Goal: Task Accomplishment & Management: Manage account settings

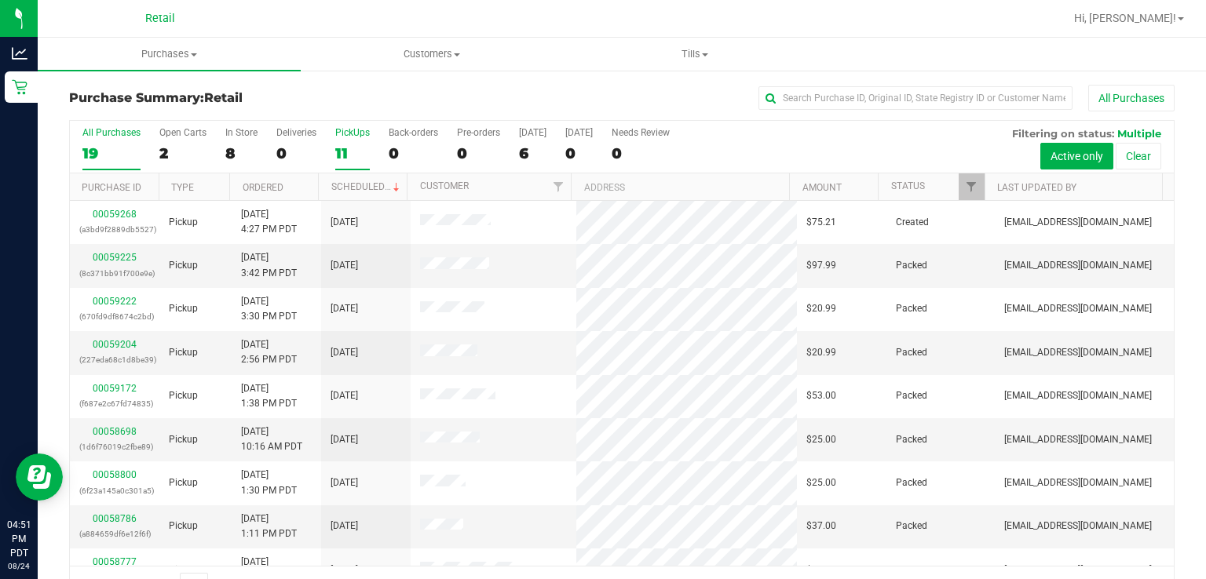
click at [356, 151] on div "11" at bounding box center [352, 153] width 35 height 18
click at [0, 0] on input "PickUps 11" at bounding box center [0, 0] width 0 height 0
click at [364, 190] on link "Scheduled" at bounding box center [366, 186] width 71 height 11
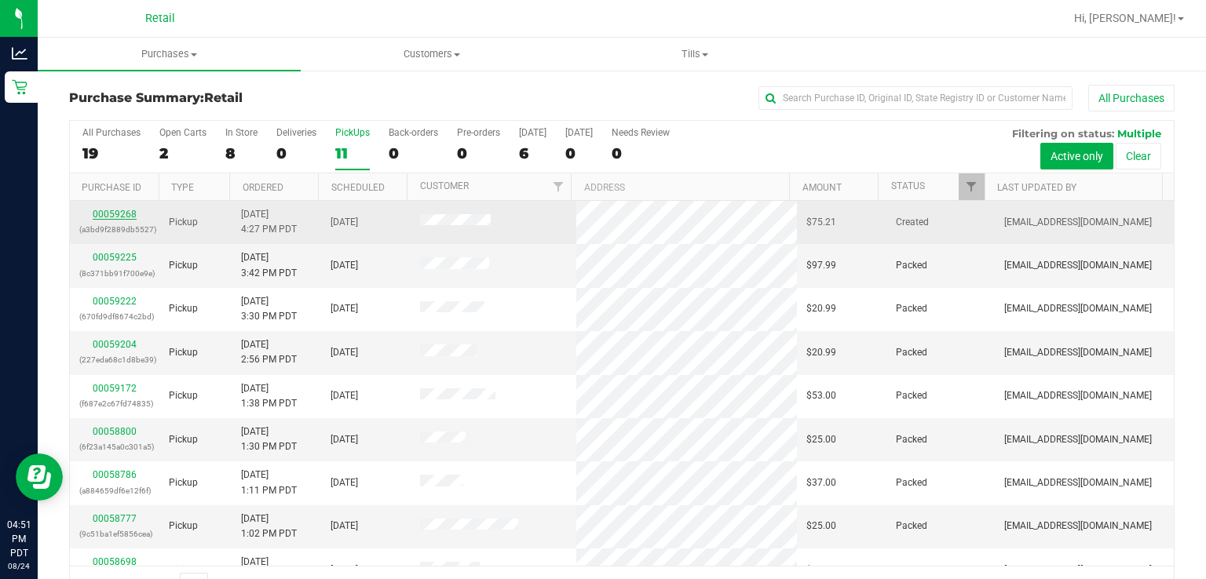
click at [106, 210] on link "00059268" at bounding box center [115, 214] width 44 height 11
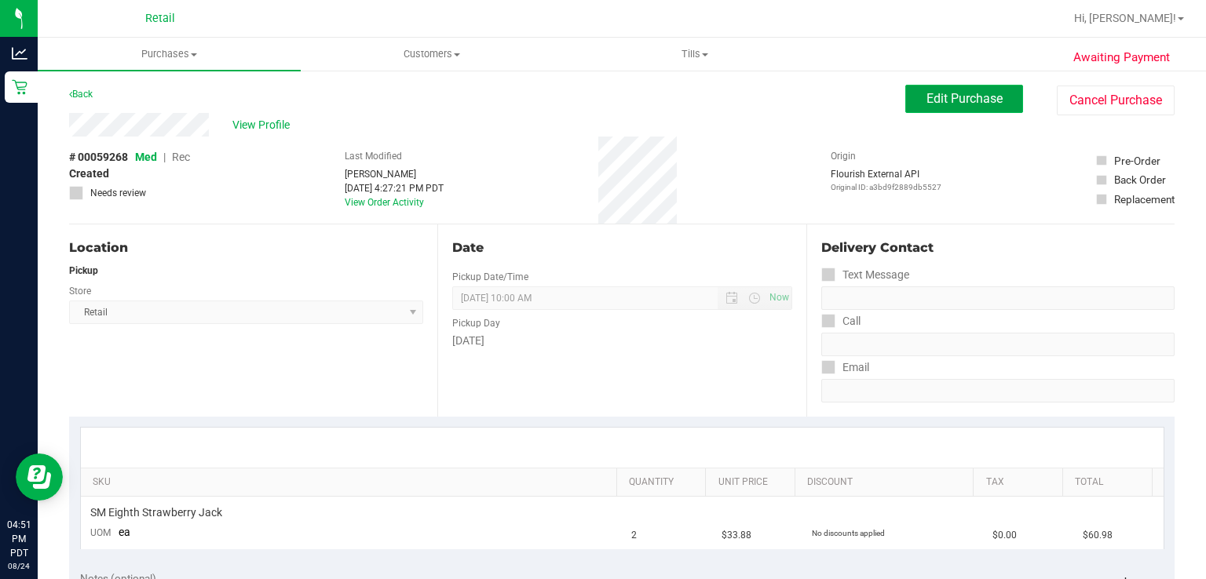
click at [926, 100] on span "Edit Purchase" at bounding box center [964, 98] width 76 height 15
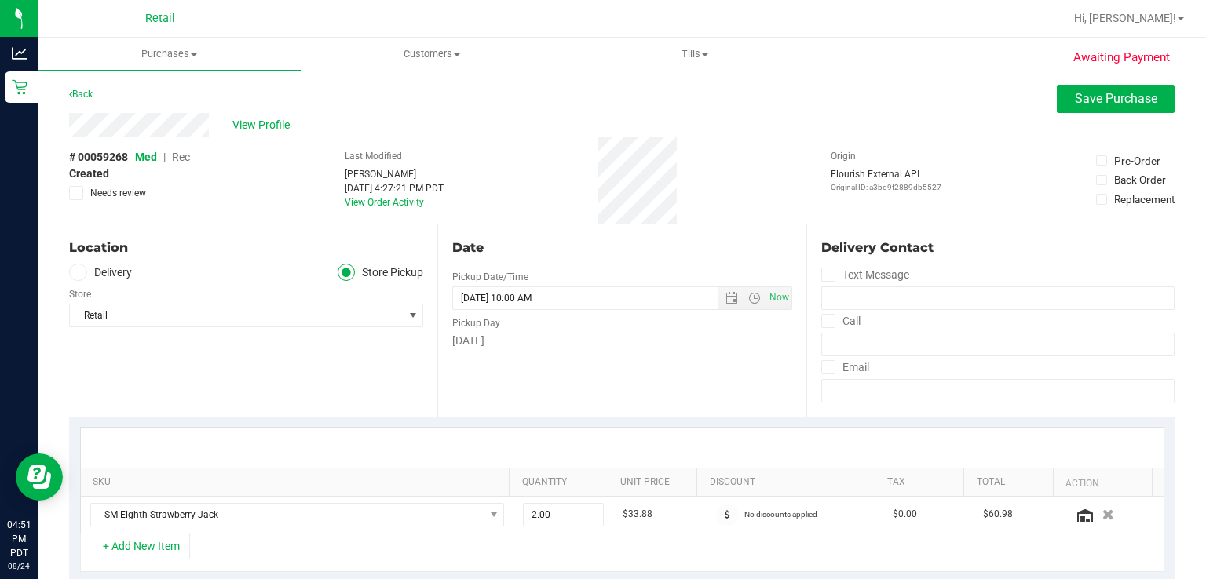
click at [182, 158] on span "Rec" at bounding box center [181, 157] width 18 height 13
click at [1074, 104] on span "Save Purchase" at bounding box center [1115, 98] width 82 height 15
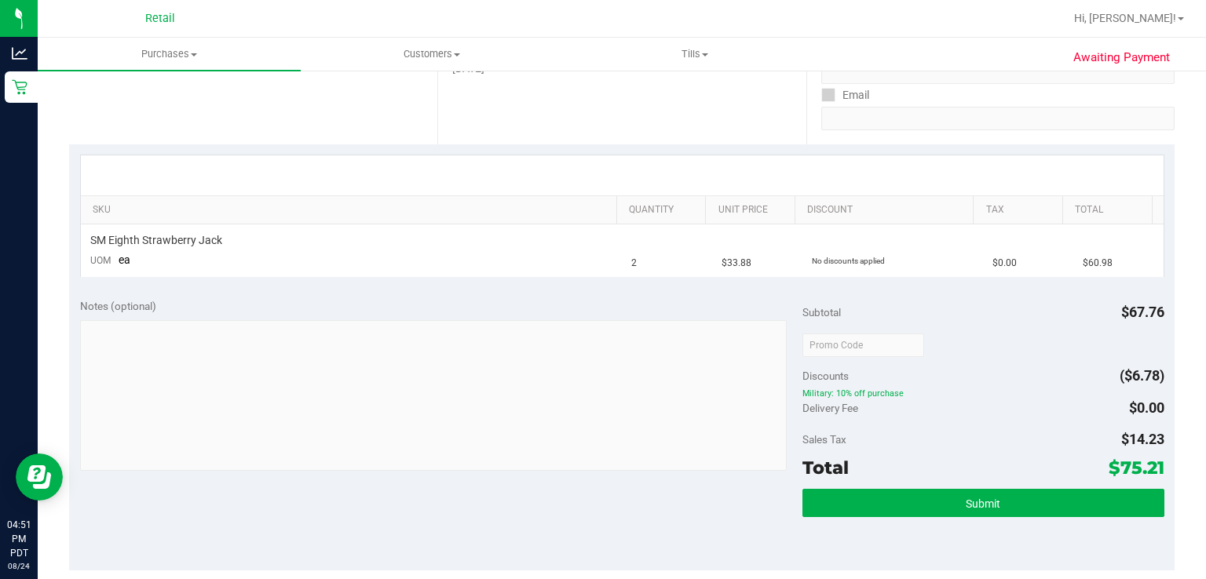
scroll to position [279, 0]
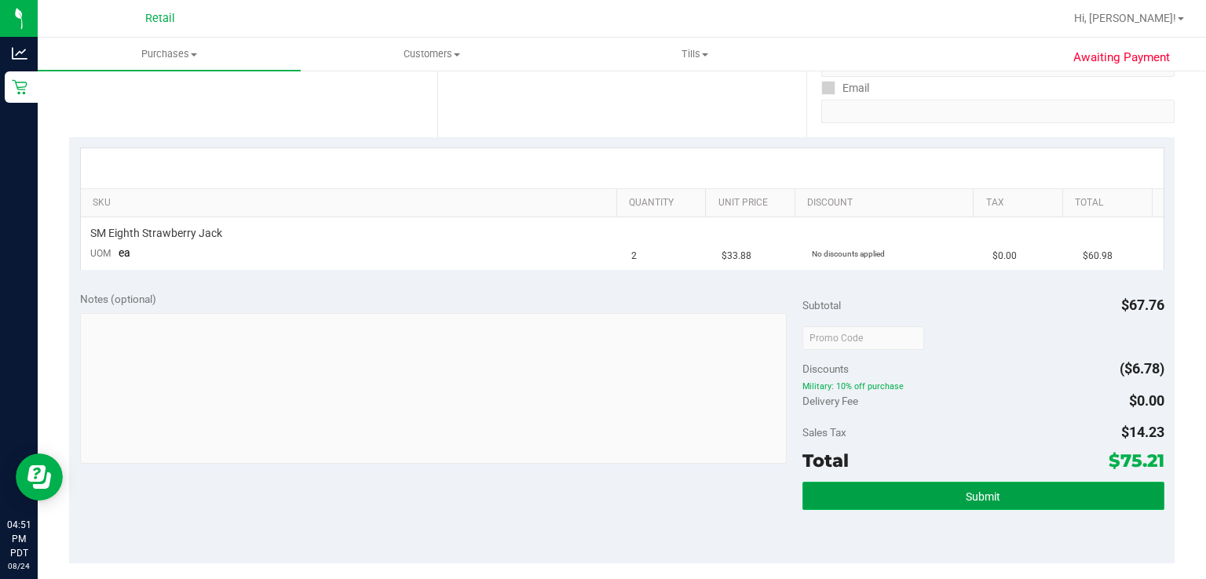
click at [859, 504] on button "Submit" at bounding box center [982, 496] width 361 height 28
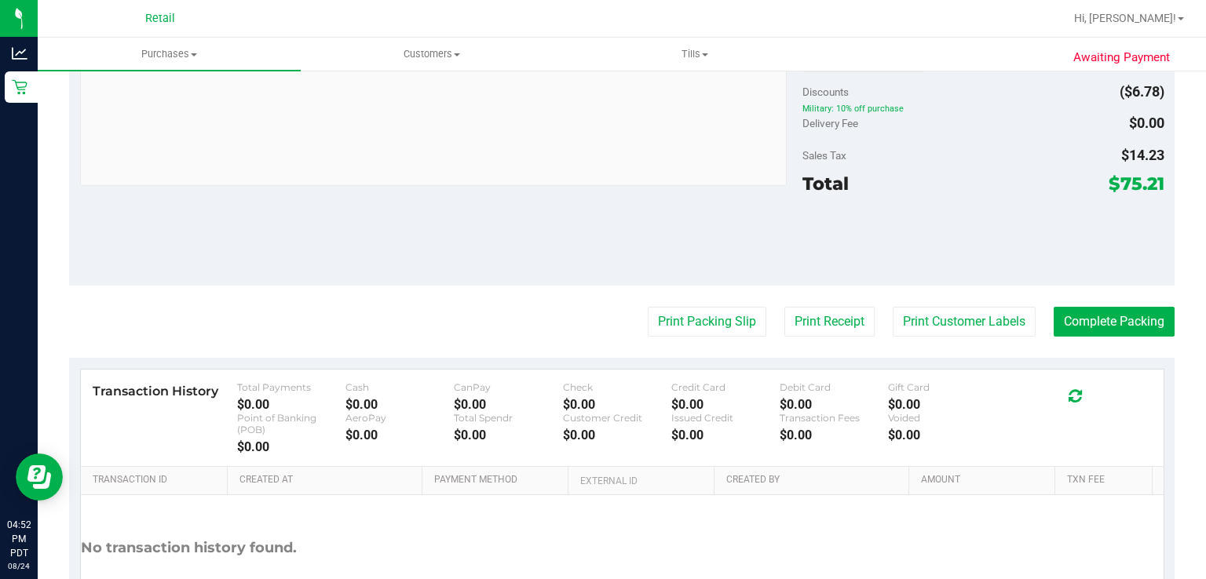
scroll to position [598, 0]
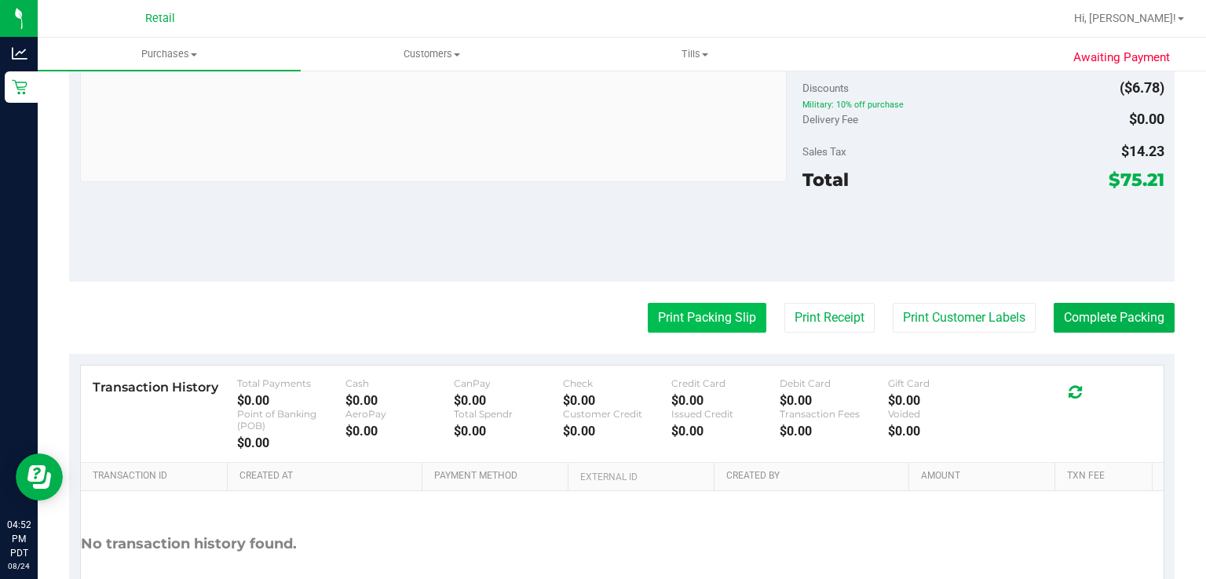
click at [666, 318] on button "Print Packing Slip" at bounding box center [707, 318] width 119 height 30
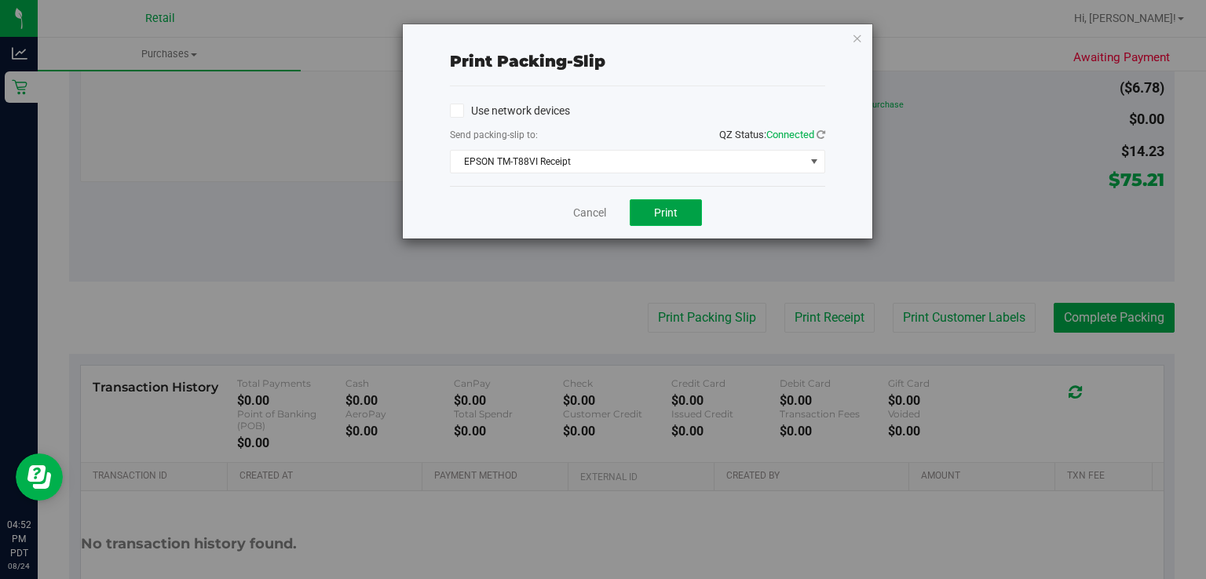
click at [681, 221] on button "Print" at bounding box center [665, 212] width 72 height 27
click at [596, 211] on link "Cancel" at bounding box center [589, 213] width 33 height 16
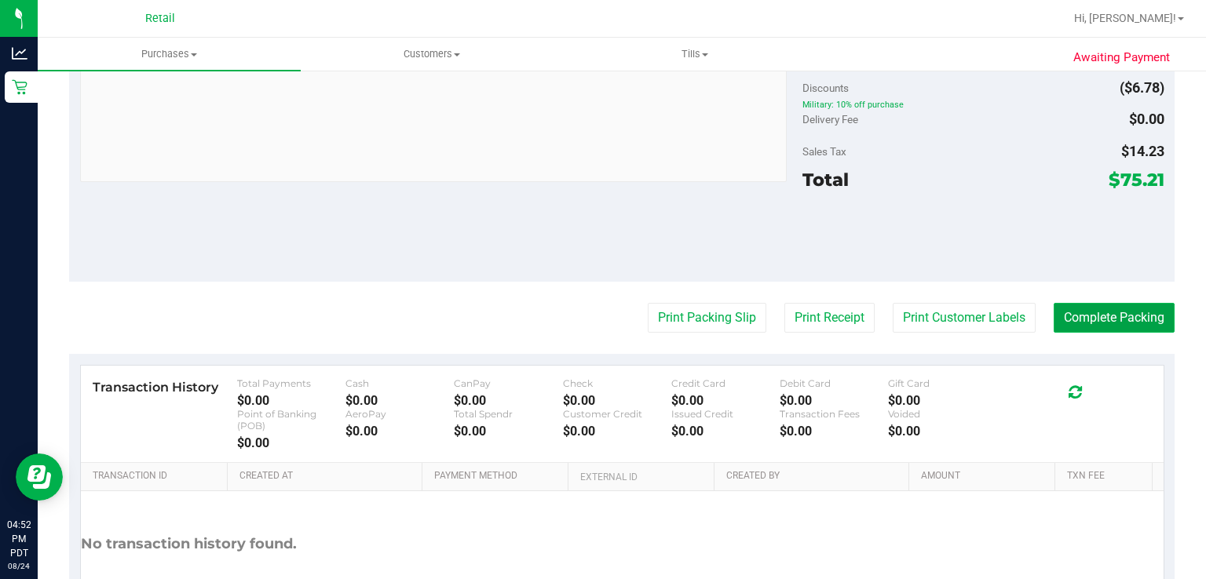
click at [1105, 316] on button "Complete Packing" at bounding box center [1113, 318] width 121 height 30
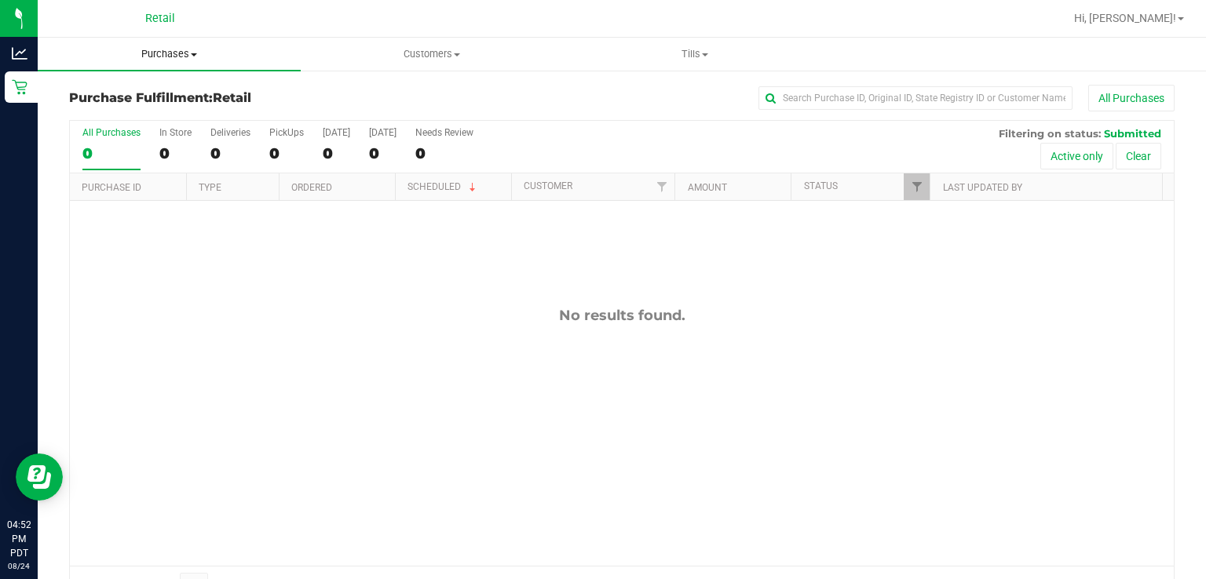
click at [154, 52] on span "Purchases" at bounding box center [169, 54] width 263 height 14
click at [112, 95] on span "Summary of purchases" at bounding box center [118, 94] width 161 height 13
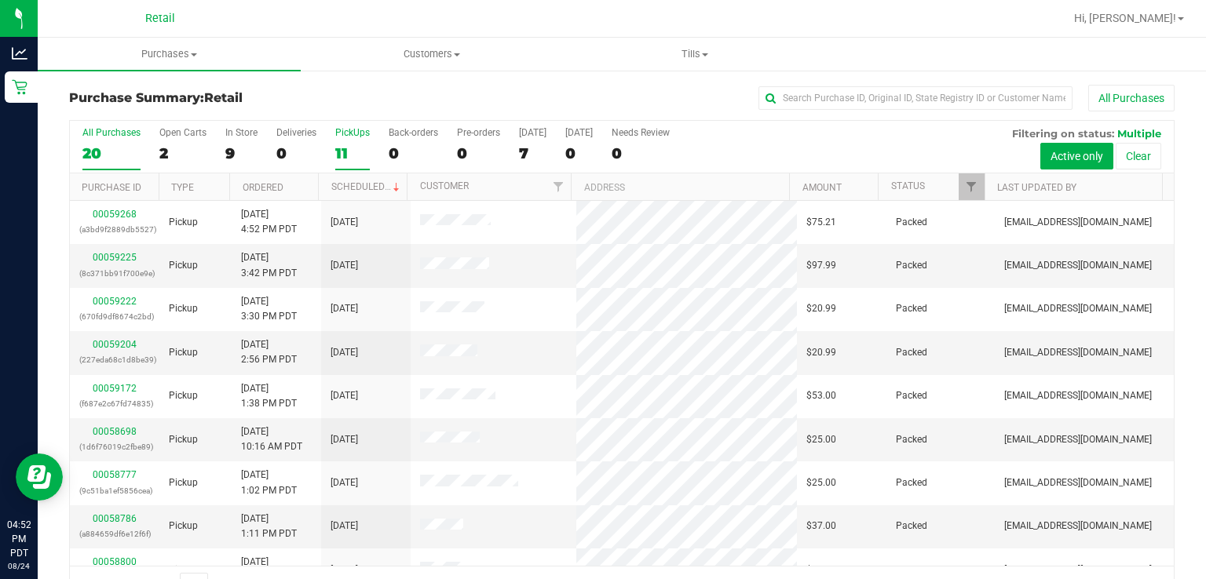
click at [367, 137] on div "PickUps" at bounding box center [352, 132] width 35 height 11
click at [0, 0] on input "PickUps 11" at bounding box center [0, 0] width 0 height 0
click at [340, 184] on link "Scheduled" at bounding box center [366, 186] width 71 height 11
click at [343, 136] on div "PickUps" at bounding box center [352, 132] width 35 height 11
click at [0, 0] on input "PickUps 11" at bounding box center [0, 0] width 0 height 0
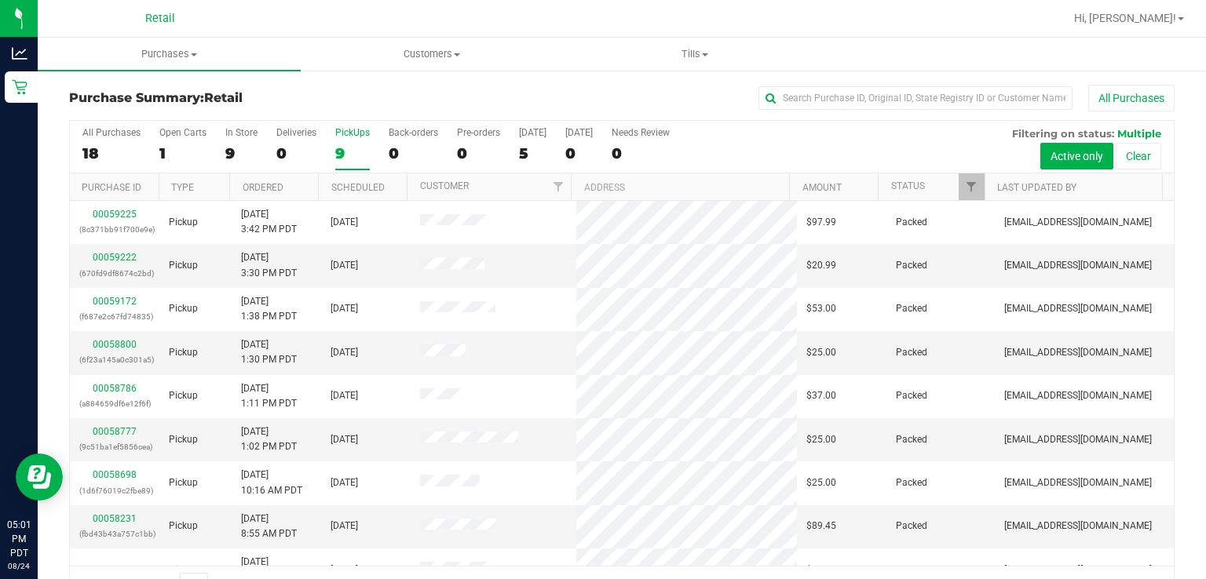
click at [348, 128] on div "PickUps" at bounding box center [352, 132] width 35 height 11
click at [0, 0] on input "PickUps 9" at bounding box center [0, 0] width 0 height 0
click at [366, 143] on label "PickUps 9" at bounding box center [352, 148] width 35 height 43
click at [0, 0] on input "PickUps 9" at bounding box center [0, 0] width 0 height 0
click at [352, 141] on label "PickUps 9" at bounding box center [352, 148] width 35 height 43
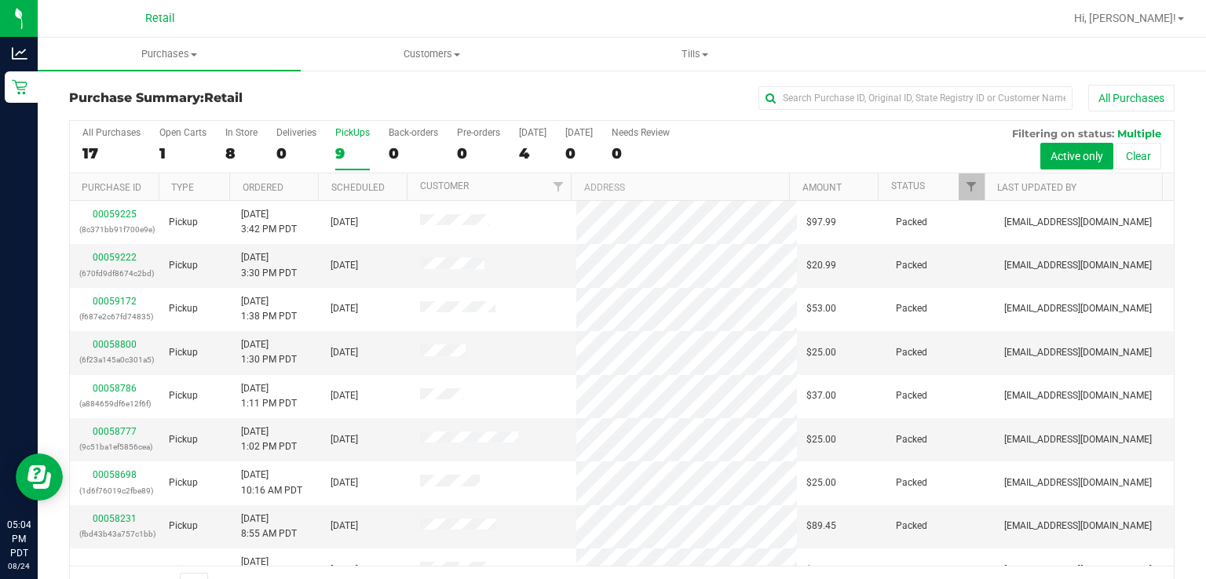
click at [0, 0] on input "PickUps 9" at bounding box center [0, 0] width 0 height 0
